Goal: Transaction & Acquisition: Purchase product/service

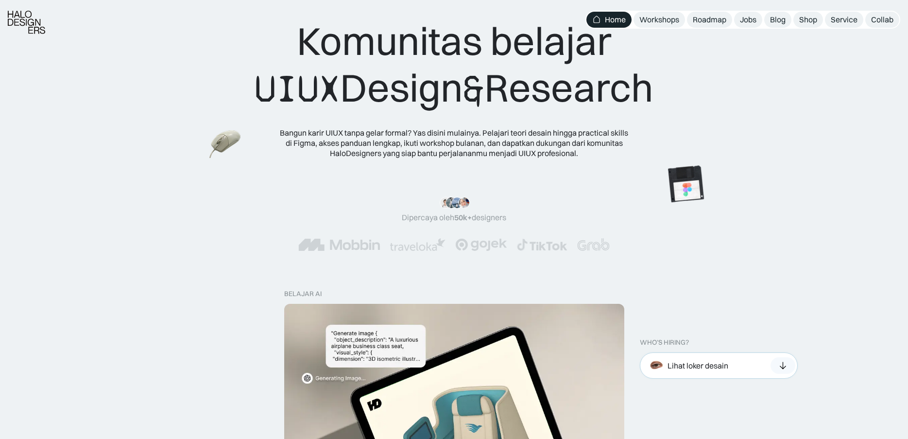
scroll to position [49, 0]
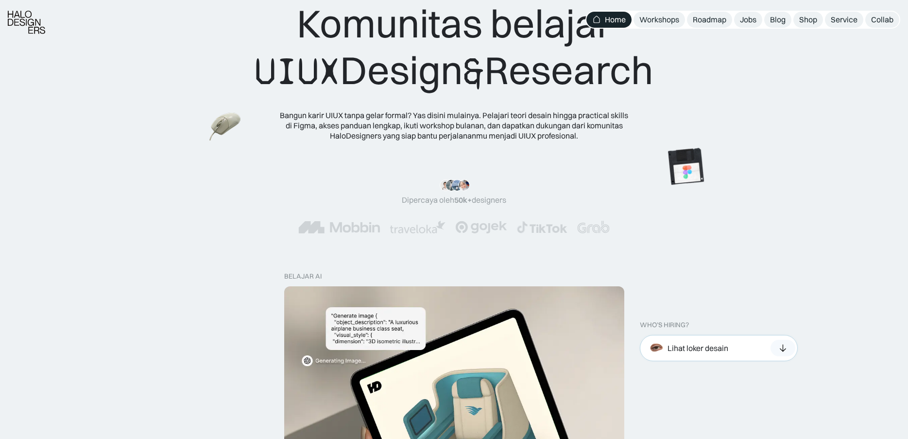
click at [723, 343] on div "Lihat loker desain" at bounding box center [698, 348] width 61 height 10
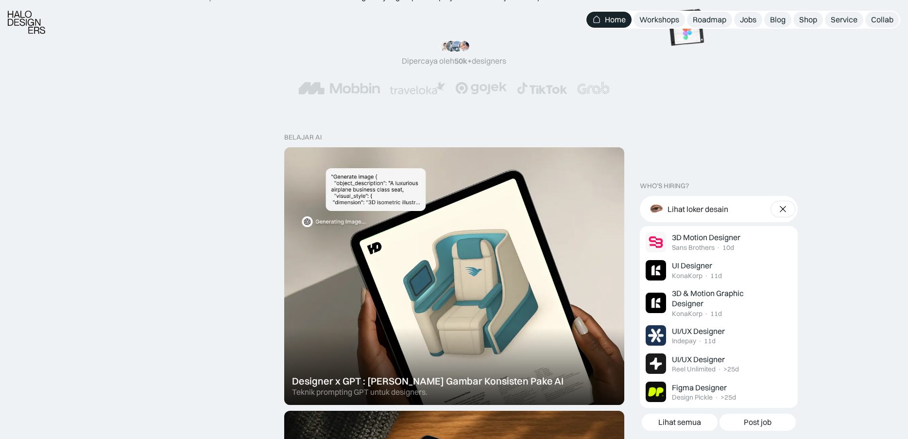
scroll to position [243, 0]
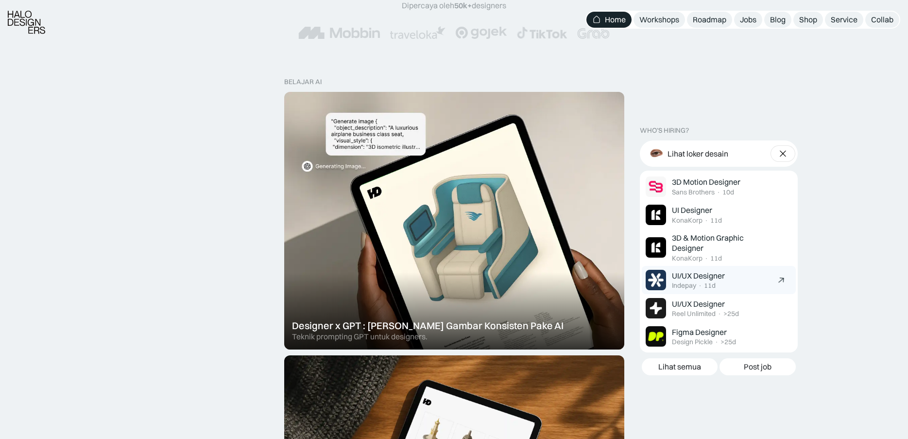
click at [729, 285] on div "UI/UX Designer Indepay · 11d" at bounding box center [722, 280] width 100 height 19
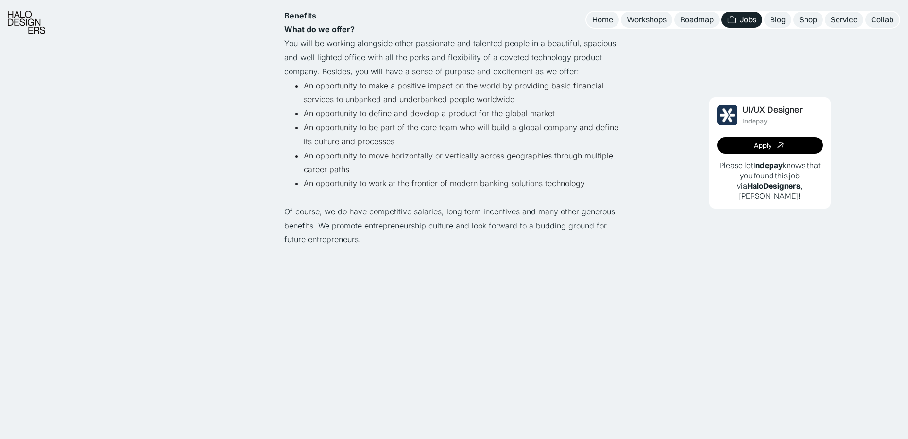
scroll to position [777, 0]
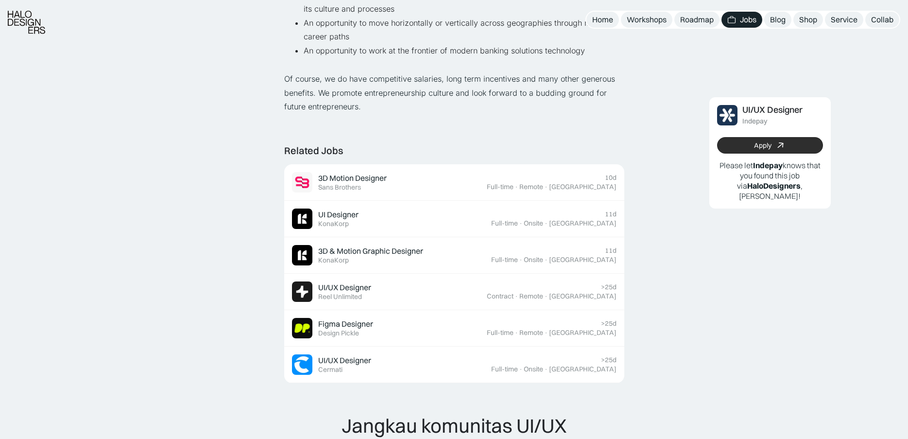
click at [754, 147] on div "Apply" at bounding box center [762, 145] width 17 height 8
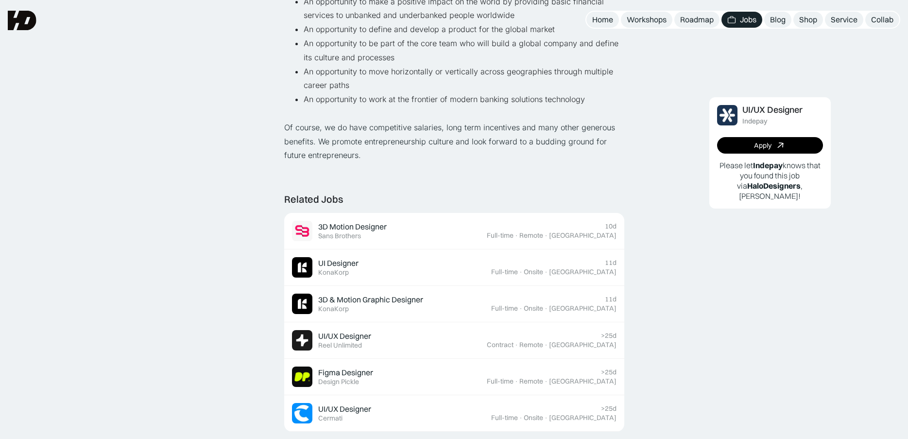
click at [748, 295] on div "UI/UX Designer Indepay Apply Please let Indepay knows that you found this job v…" at bounding box center [770, 160] width 261 height 1388
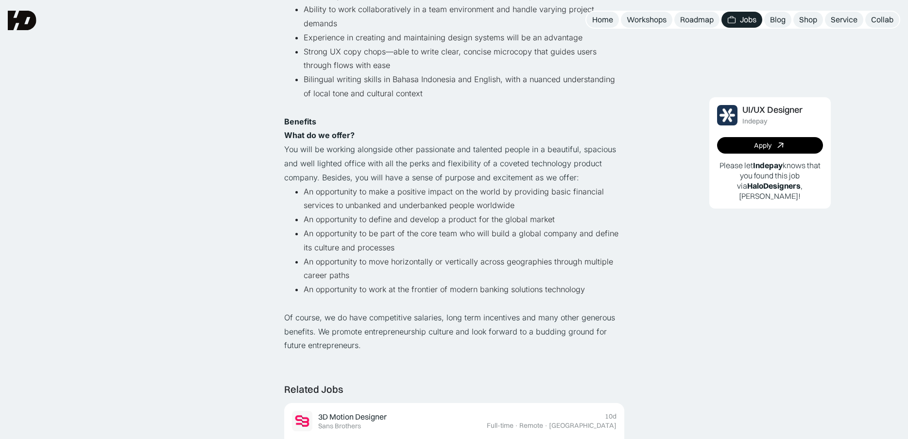
scroll to position [389, 0]
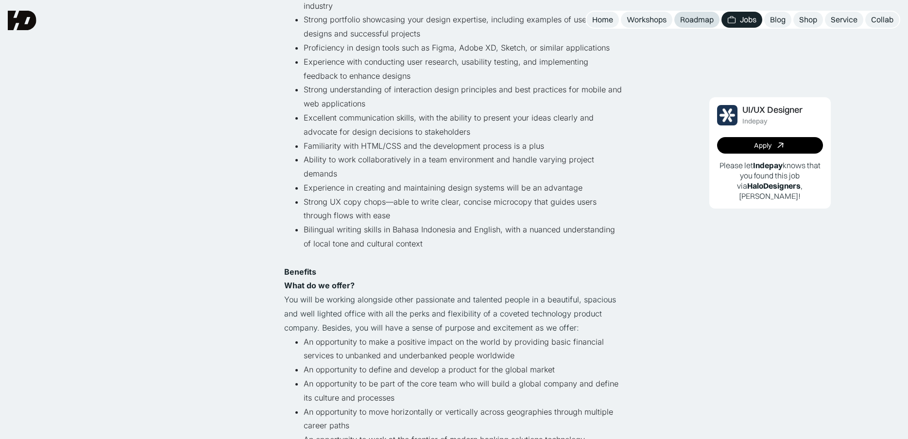
click at [691, 12] on link "Roadmap" at bounding box center [696, 20] width 45 height 16
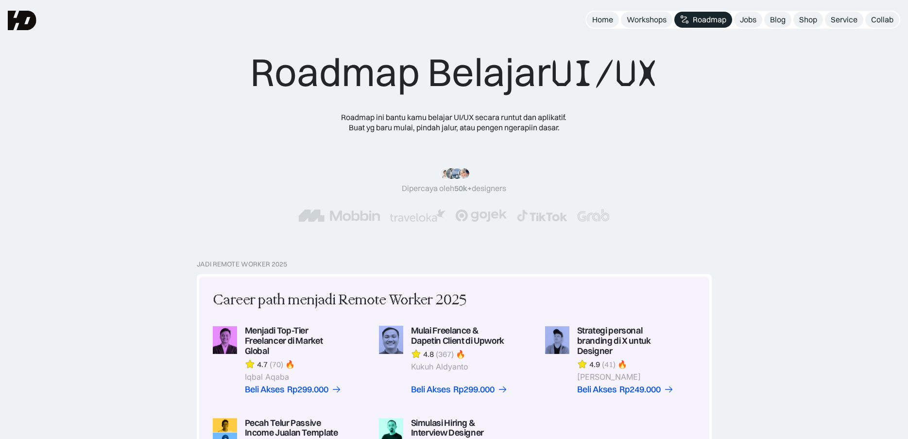
click at [777, 22] on div "Blog" at bounding box center [778, 20] width 16 height 10
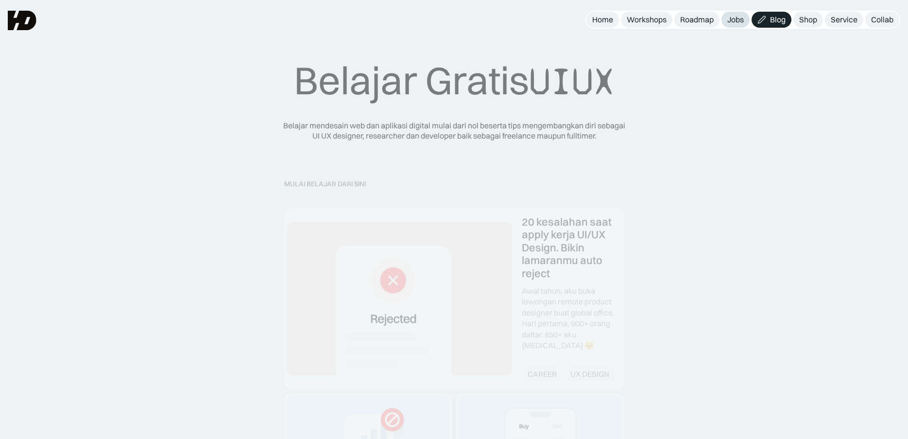
click at [733, 27] on link "Jobs" at bounding box center [736, 20] width 28 height 16
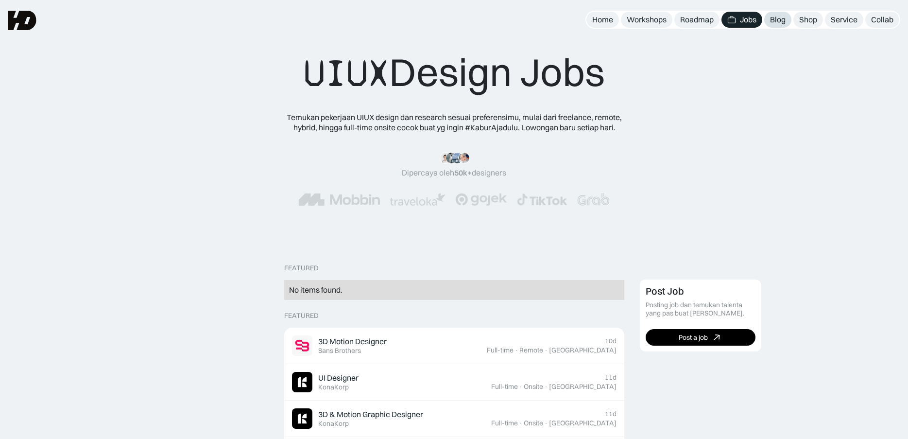
click at [784, 18] on div "Blog" at bounding box center [778, 20] width 16 height 10
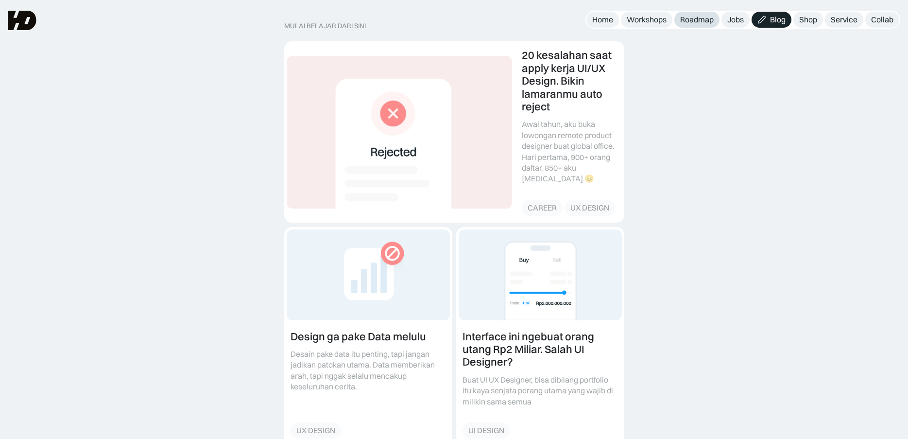
scroll to position [49, 0]
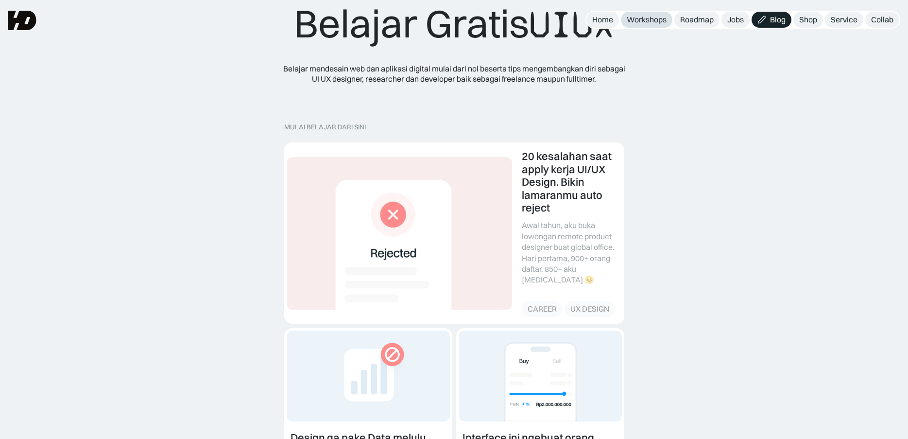
click at [627, 19] on div "Workshops" at bounding box center [647, 20] width 40 height 10
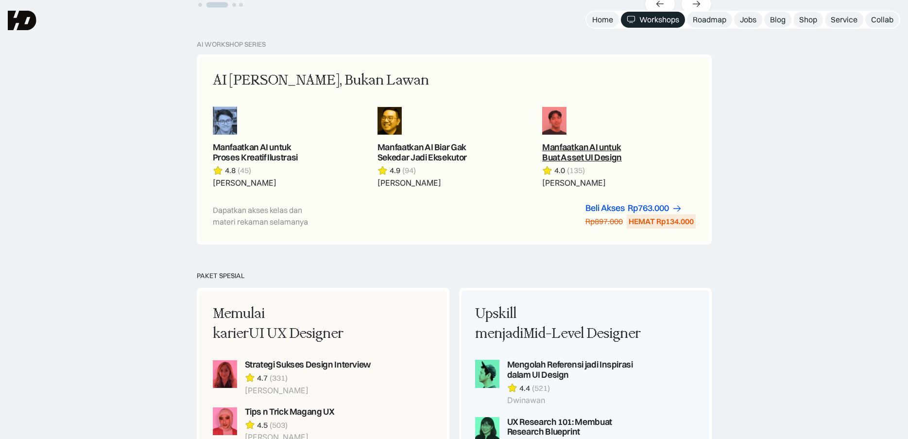
scroll to position [243, 0]
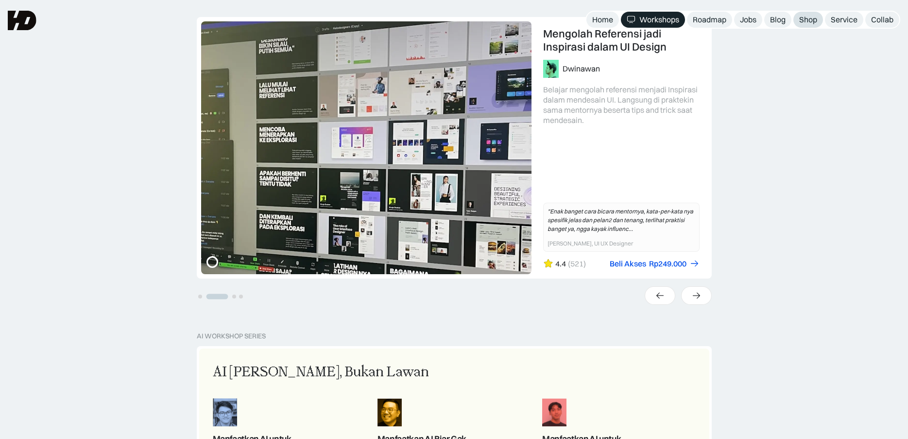
click at [814, 24] on div "Shop" at bounding box center [808, 20] width 18 height 10
